Goal: Find specific page/section: Find specific page/section

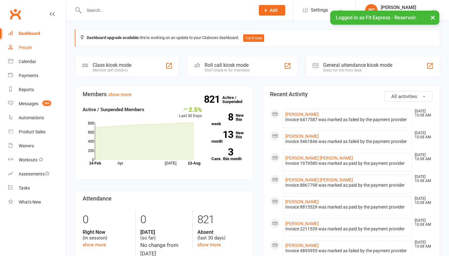
click at [24, 48] on div "People" at bounding box center [25, 47] width 13 height 5
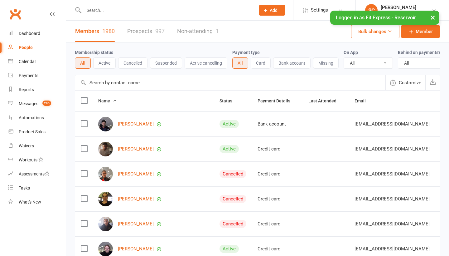
click at [104, 83] on input "text" at bounding box center [230, 82] width 310 height 15
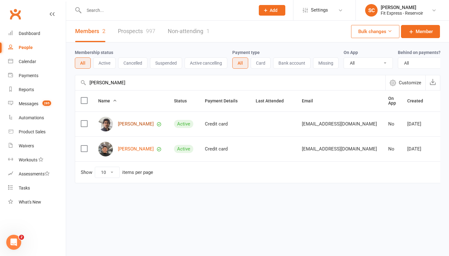
type input "[PERSON_NAME]"
click at [133, 123] on link "[PERSON_NAME]" at bounding box center [136, 123] width 36 height 5
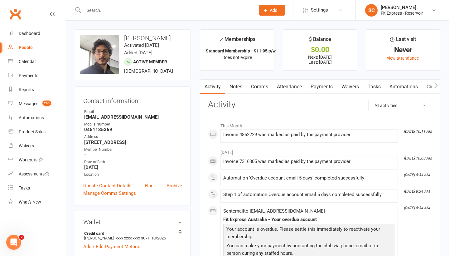
click at [350, 86] on link "Waivers" at bounding box center [350, 87] width 26 height 14
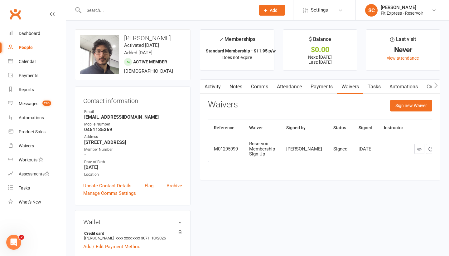
drag, startPoint x: 125, startPoint y: 39, endPoint x: 174, endPoint y: 37, distance: 49.3
click at [174, 37] on h3 "[PERSON_NAME]" at bounding box center [132, 38] width 105 height 7
copy h3 "[PERSON_NAME]"
